Goal: Transaction & Acquisition: Book appointment/travel/reservation

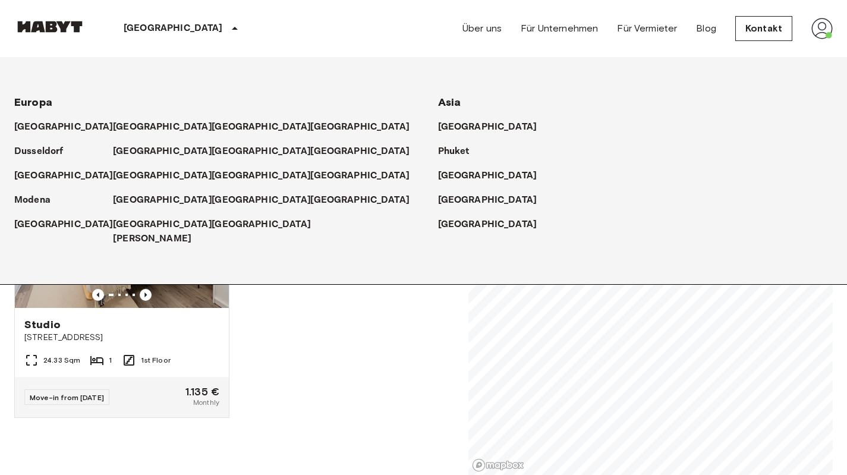
click at [156, 23] on p "[GEOGRAPHIC_DATA]" at bounding box center [173, 28] width 99 height 14
click at [121, 154] on p "[GEOGRAPHIC_DATA]" at bounding box center [164, 151] width 99 height 14
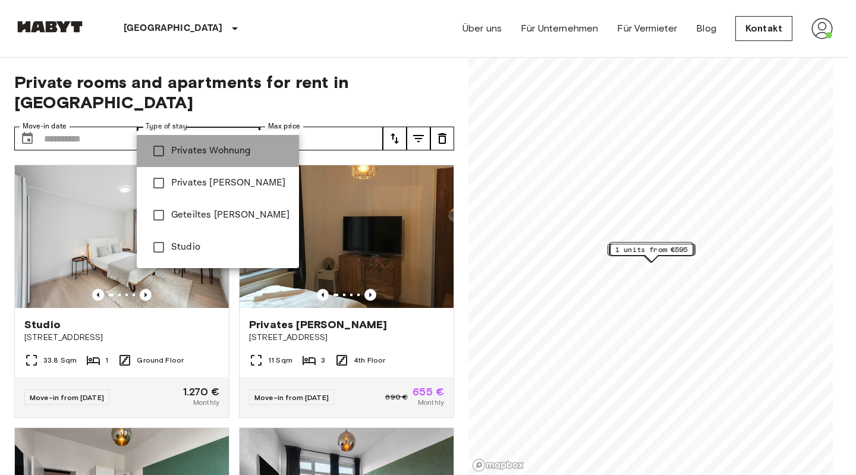
click at [223, 155] on span "Privates Wohnung" at bounding box center [230, 151] width 118 height 14
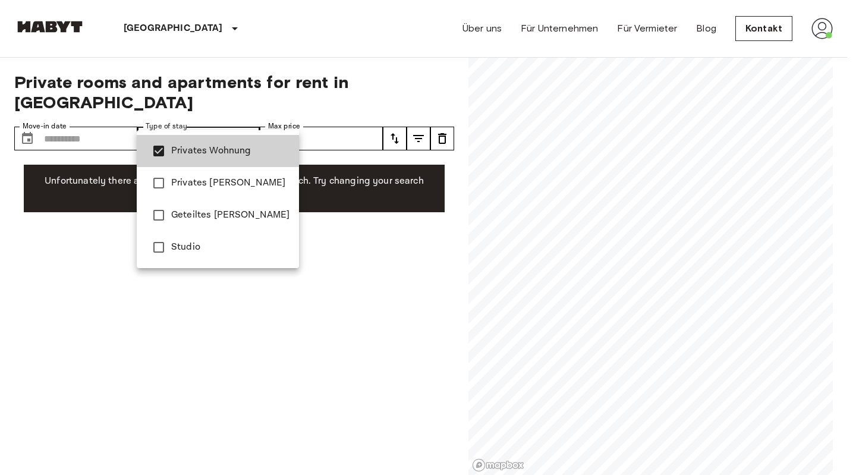
click at [207, 243] on span "Studio" at bounding box center [230, 247] width 118 height 14
type input "**********"
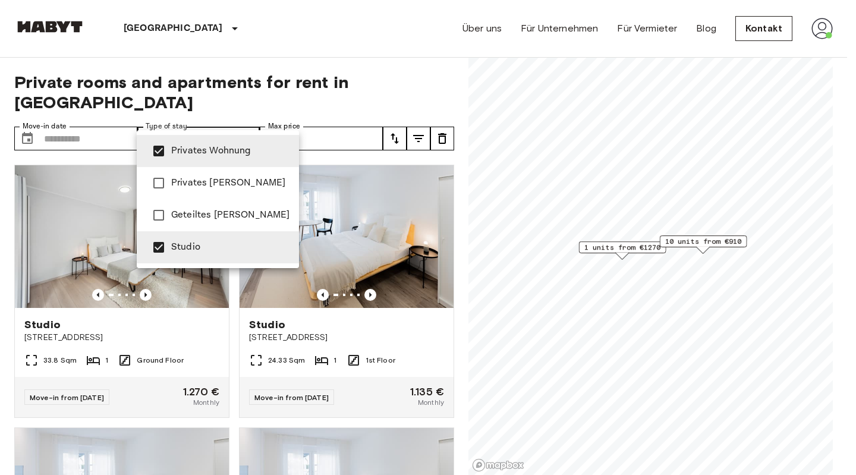
click at [298, 54] on div at bounding box center [428, 237] width 856 height 475
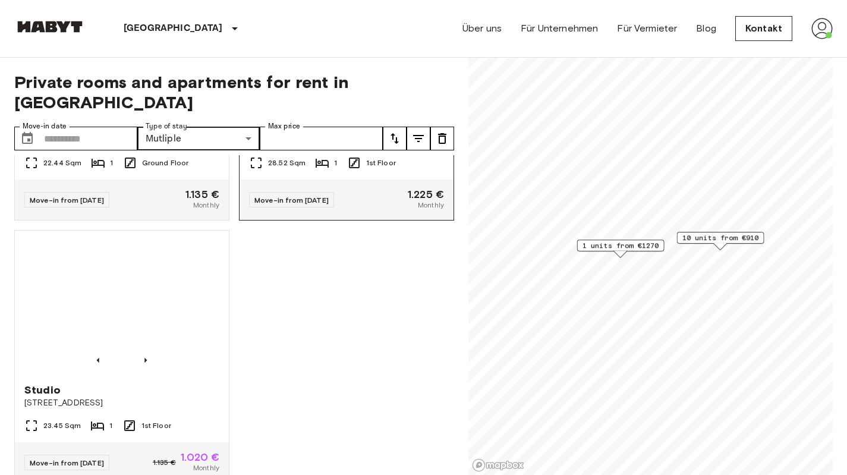
scroll to position [1304, 0]
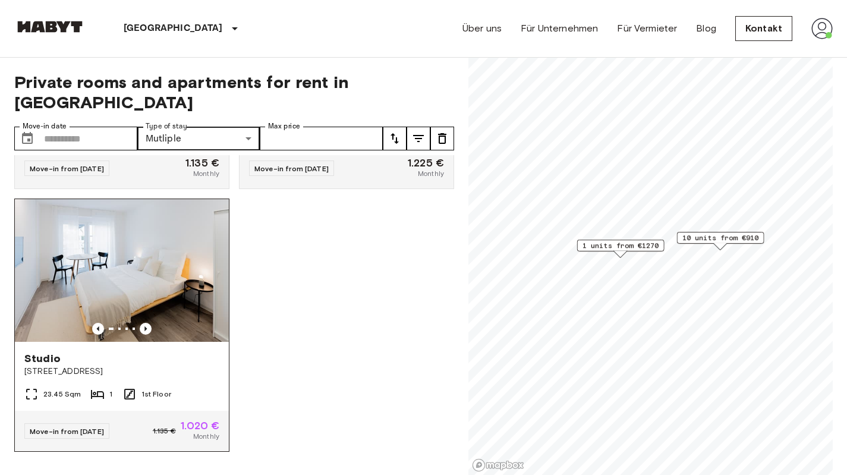
click at [139, 253] on img at bounding box center [122, 270] width 214 height 143
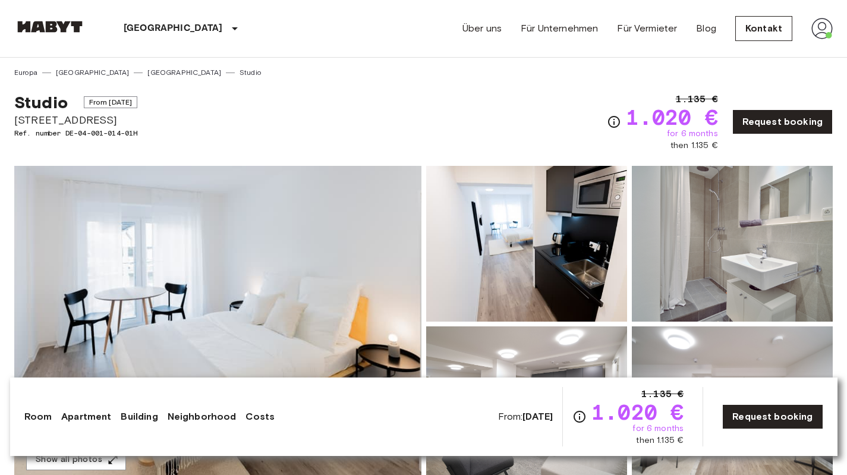
click at [45, 26] on img at bounding box center [49, 27] width 71 height 12
